Goal: Check status

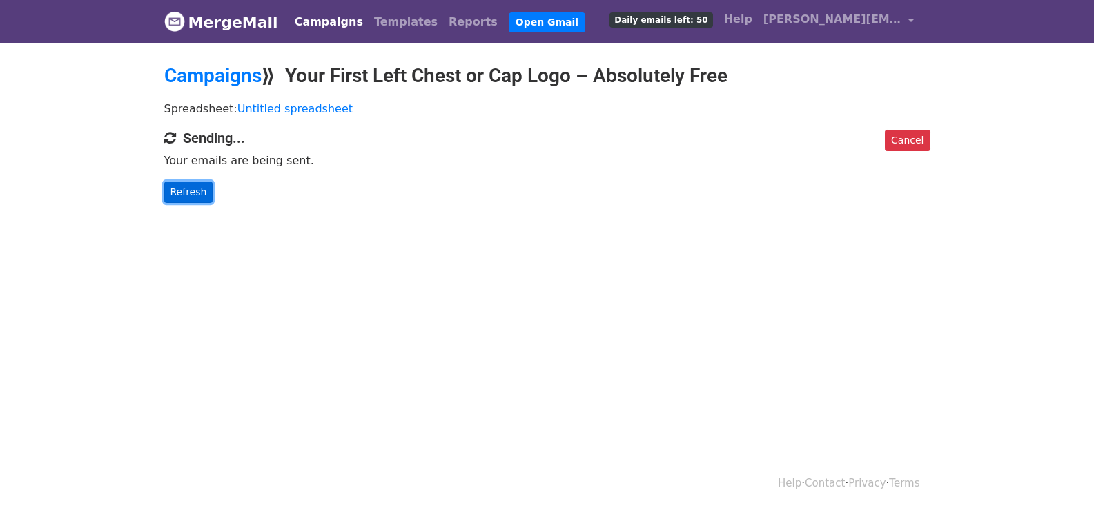
click at [190, 192] on link "Refresh" at bounding box center [188, 191] width 49 height 21
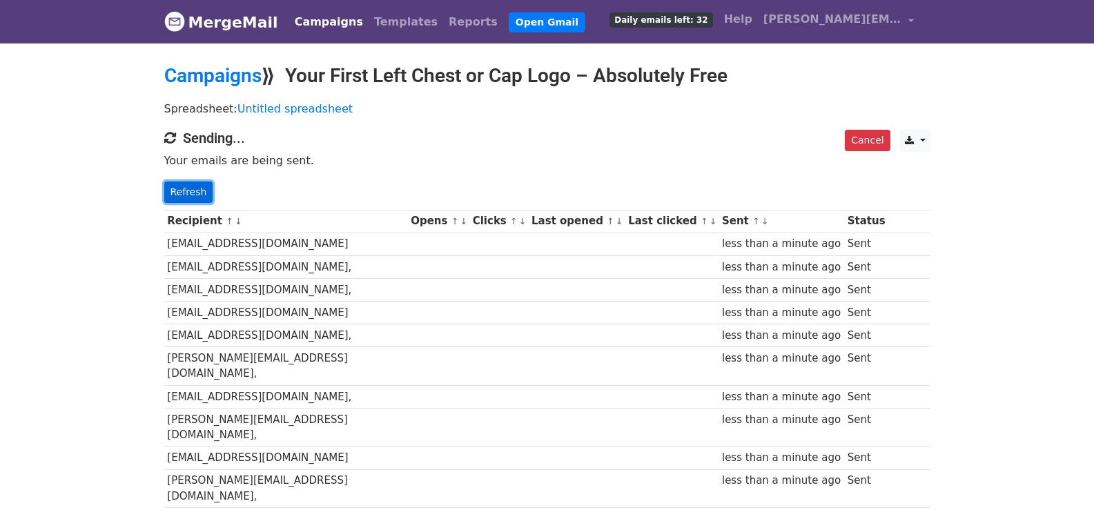
click at [195, 188] on link "Refresh" at bounding box center [188, 191] width 49 height 21
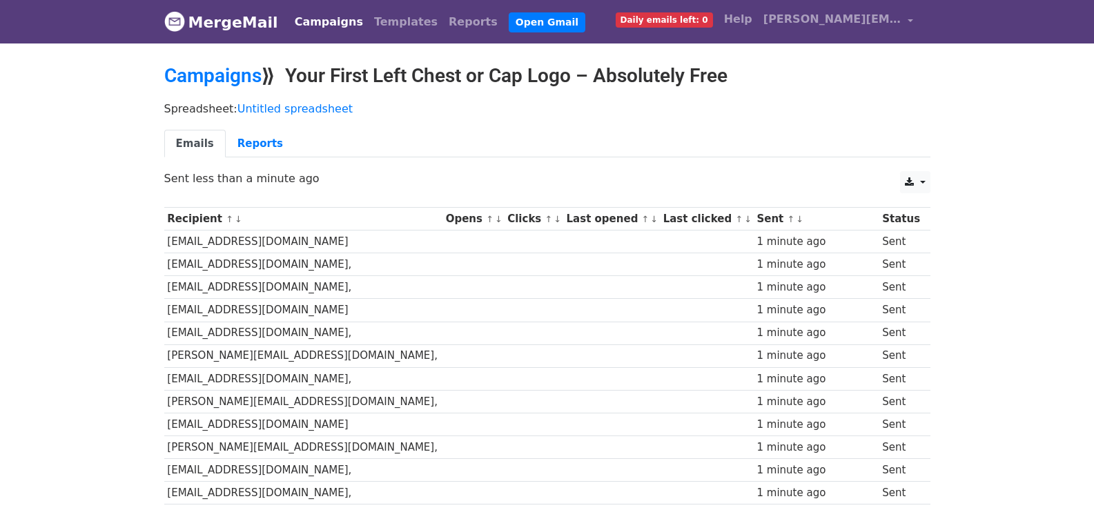
scroll to position [984, 0]
